Goal: Task Accomplishment & Management: Use online tool/utility

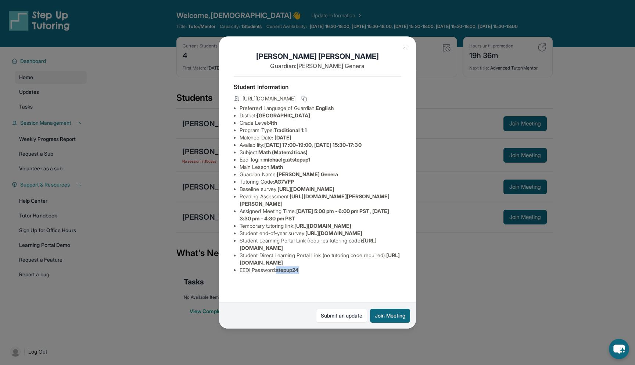
scroll to position [47, 0]
click at [409, 49] on button at bounding box center [405, 47] width 15 height 15
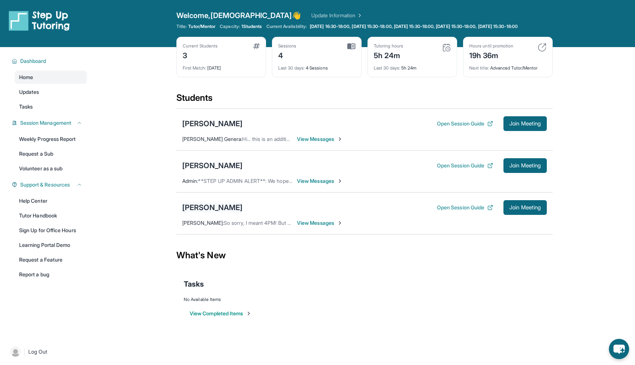
click at [218, 213] on div "[PERSON_NAME]" at bounding box center [212, 207] width 60 height 10
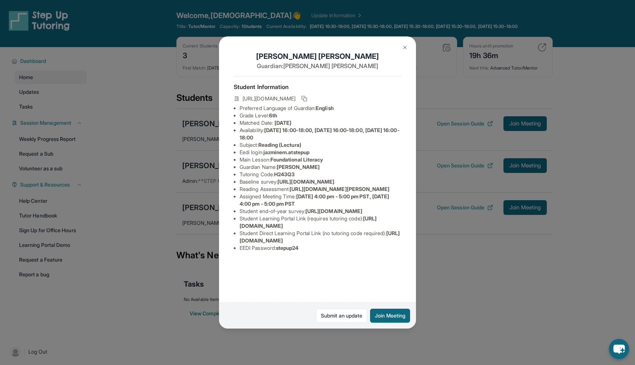
scroll to position [25, 0]
click at [406, 44] on img at bounding box center [405, 47] width 6 height 6
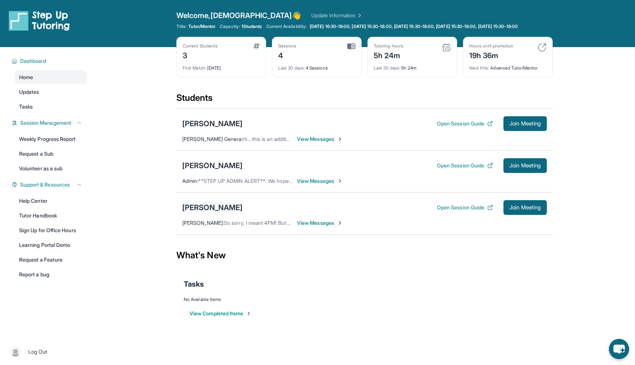
click at [209, 213] on div "[PERSON_NAME]" at bounding box center [212, 207] width 60 height 10
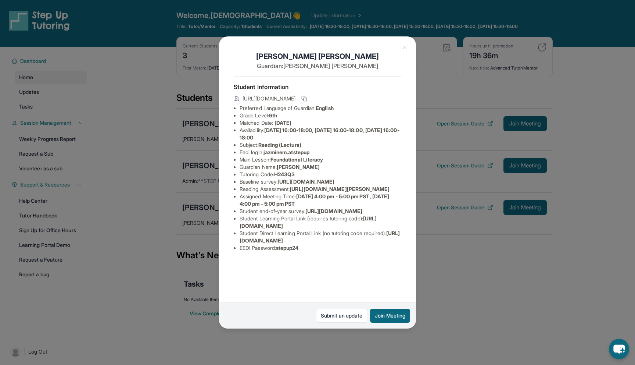
scroll to position [0, 0]
click at [401, 47] on button at bounding box center [405, 47] width 15 height 15
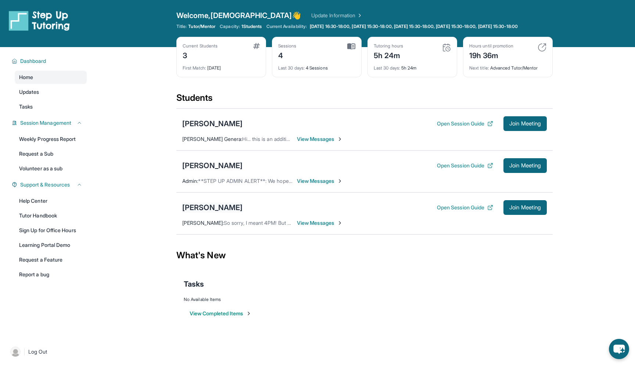
click at [211, 213] on div "[PERSON_NAME]" at bounding box center [212, 207] width 60 height 10
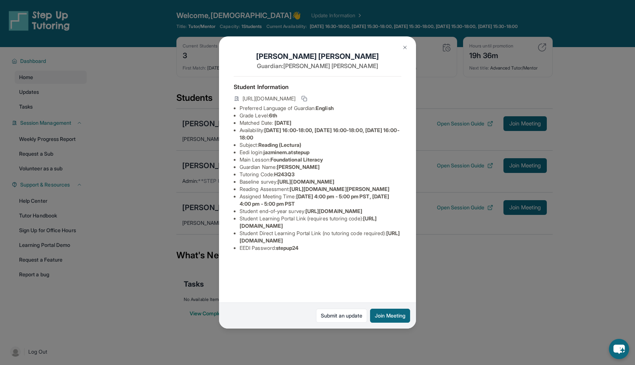
scroll to position [0, 0]
click at [404, 47] on img at bounding box center [405, 47] width 6 height 6
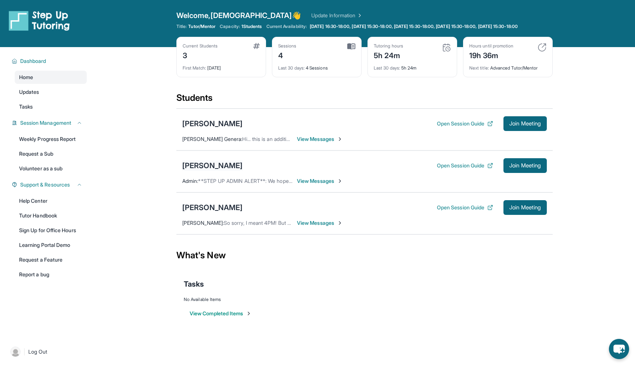
click at [214, 171] on div "[PERSON_NAME]" at bounding box center [212, 165] width 60 height 10
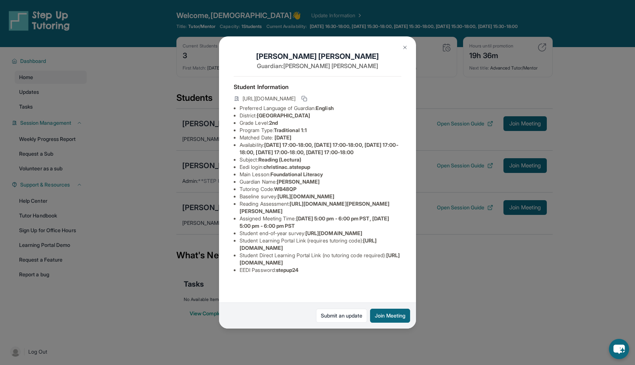
click at [404, 48] on img at bounding box center [405, 47] width 6 height 6
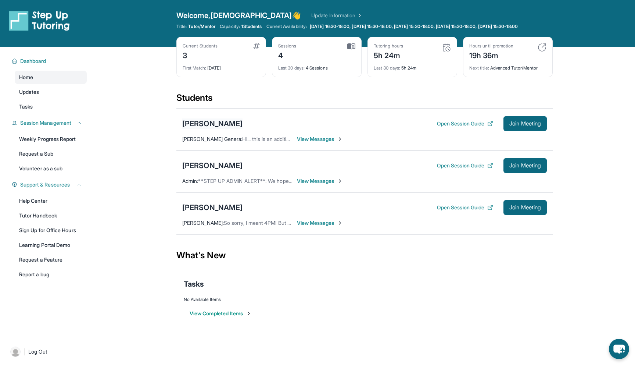
click at [222, 129] on div "[PERSON_NAME]" at bounding box center [212, 123] width 60 height 10
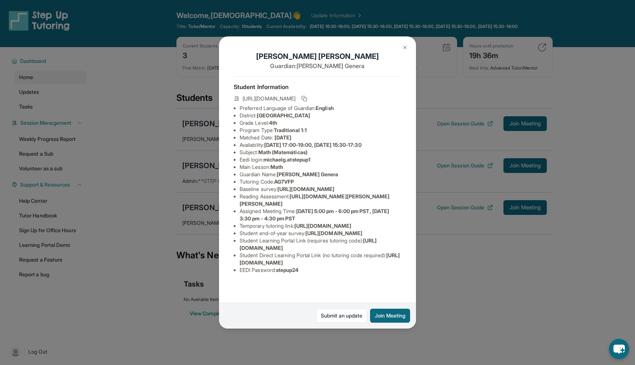
scroll to position [47, 0]
click at [408, 45] on img at bounding box center [405, 47] width 6 height 6
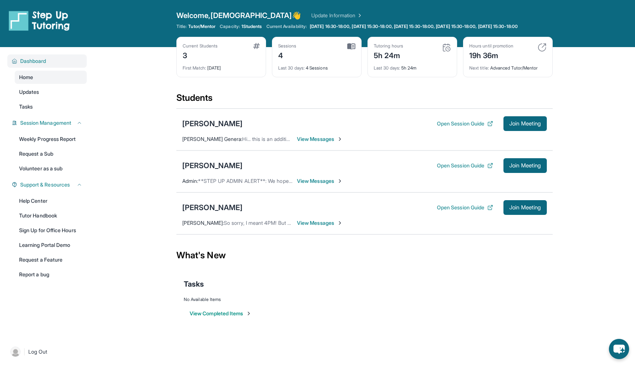
click at [26, 65] on span "Dashboard" at bounding box center [33, 60] width 26 height 7
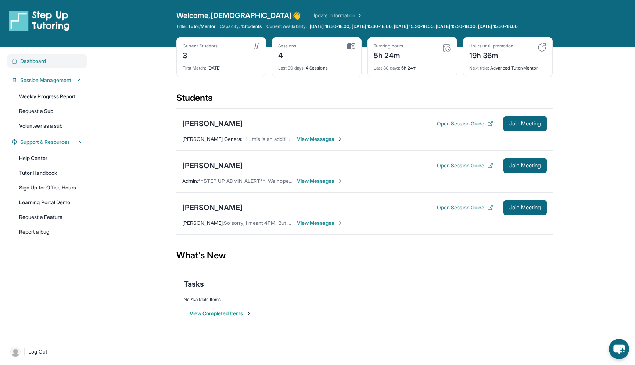
click at [26, 65] on span "Dashboard" at bounding box center [33, 60] width 26 height 7
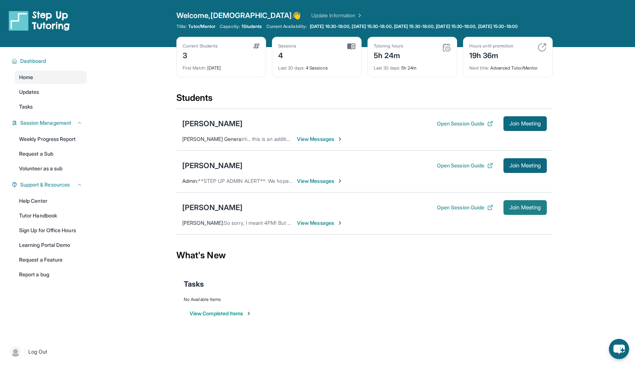
click at [512, 215] on button "Join Meeting" at bounding box center [525, 207] width 43 height 15
click at [541, 210] on span "Join Meeting" at bounding box center [526, 207] width 32 height 4
click at [206, 213] on div "[PERSON_NAME]" at bounding box center [212, 207] width 60 height 10
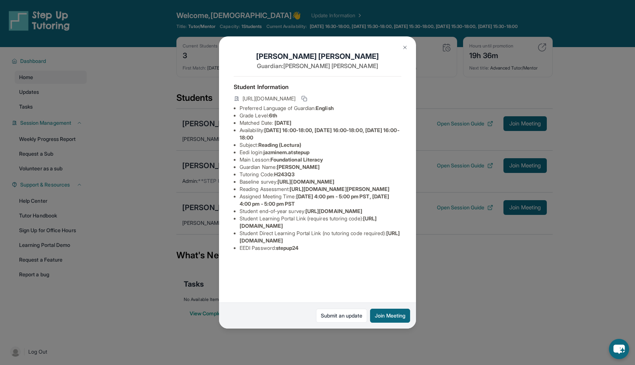
scroll to position [0, 0]
